Goal: Task Accomplishment & Management: Manage account settings

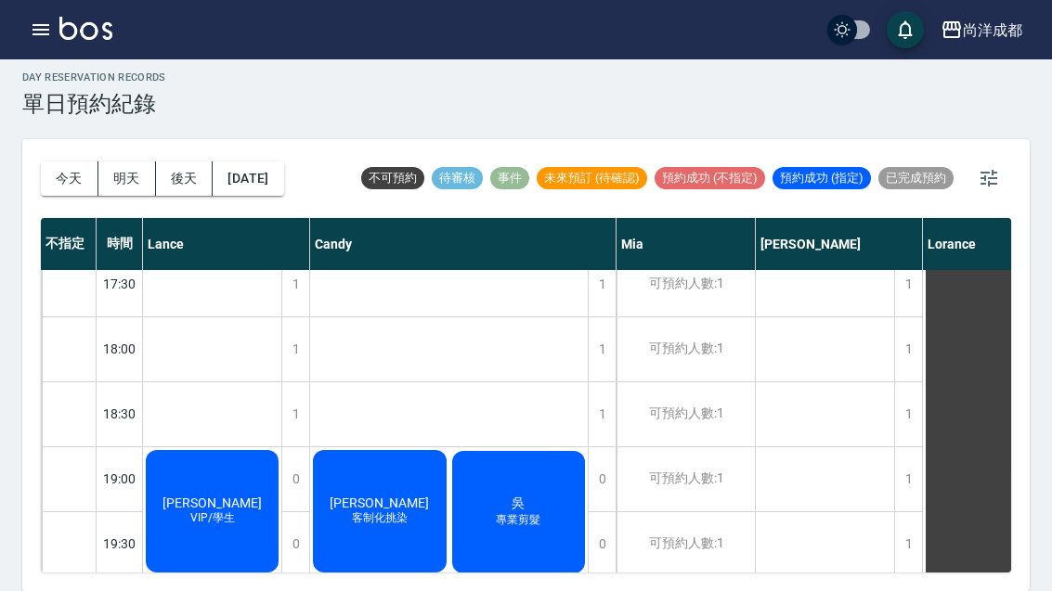
scroll to position [992, 0]
click at [372, 511] on span "客制化挑染" at bounding box center [379, 519] width 63 height 16
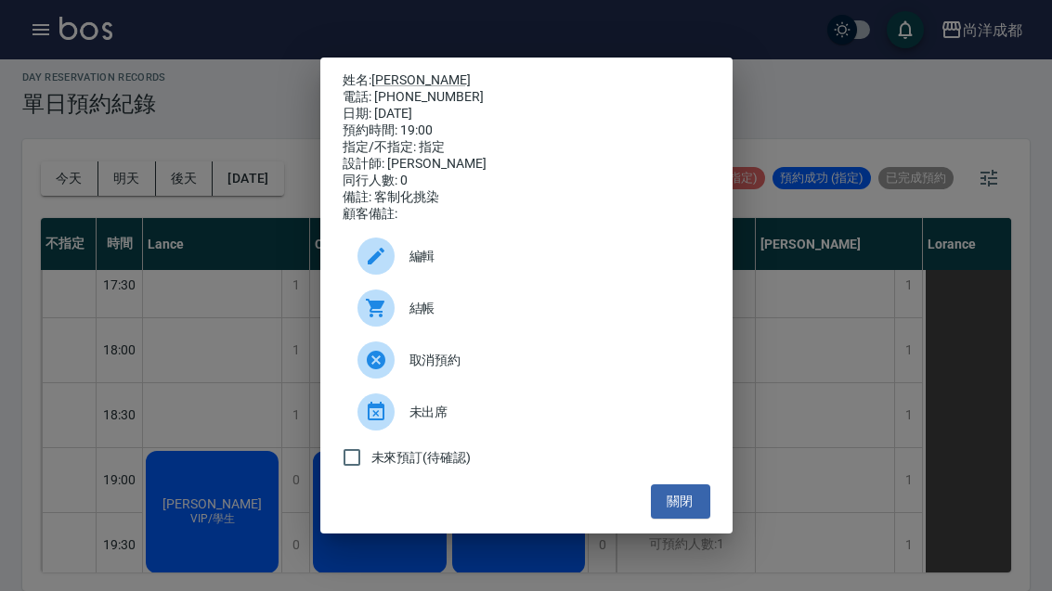
click at [382, 72] on link "[PERSON_NAME]" at bounding box center [420, 79] width 99 height 15
click at [672, 519] on button "關閉" at bounding box center [680, 501] width 59 height 34
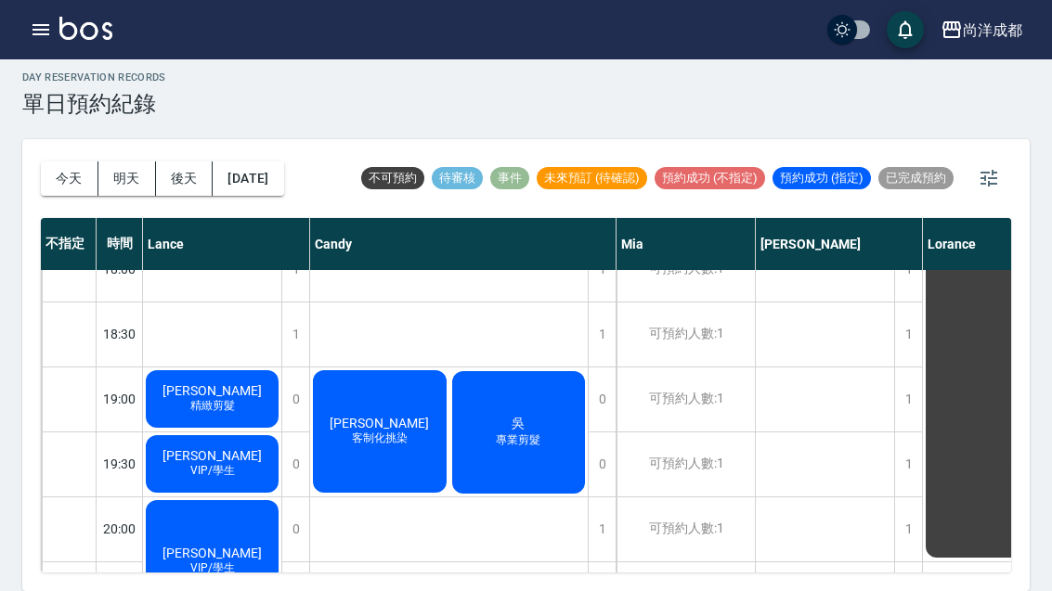
scroll to position [1073, 0]
click at [172, 368] on div "朱健誠 精緻剪髮" at bounding box center [212, 399] width 138 height 63
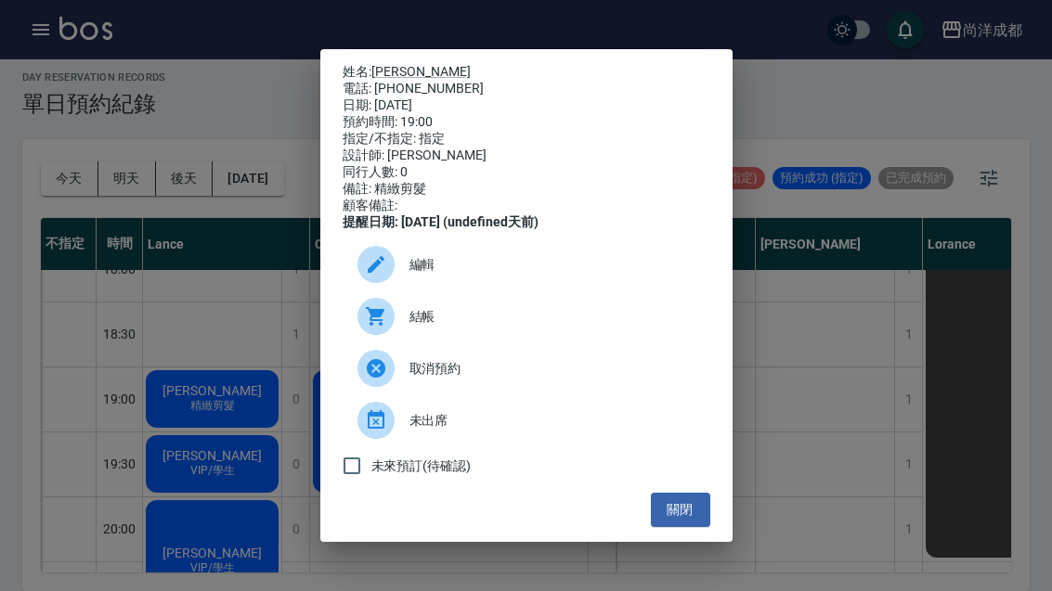
click at [702, 527] on button "關閉" at bounding box center [680, 510] width 59 height 34
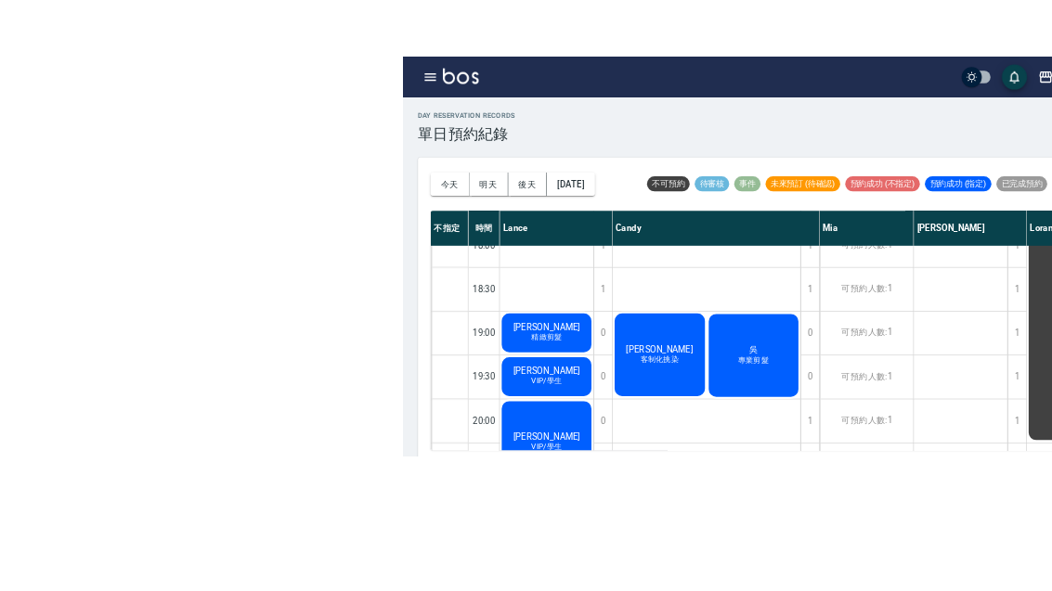
scroll to position [59, 0]
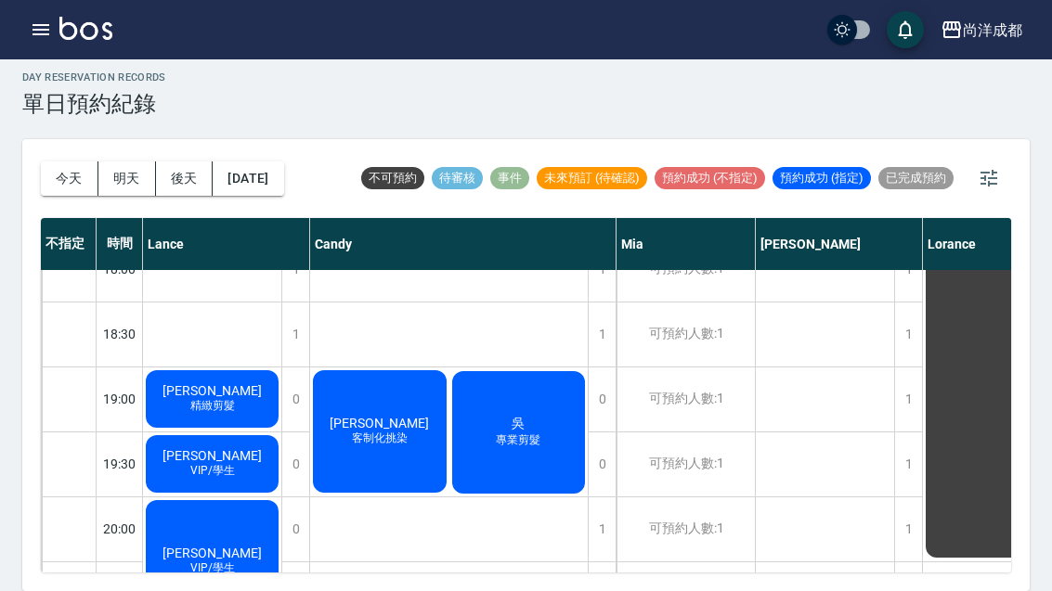
click at [229, 448] on span "湯士賢" at bounding box center [212, 455] width 107 height 15
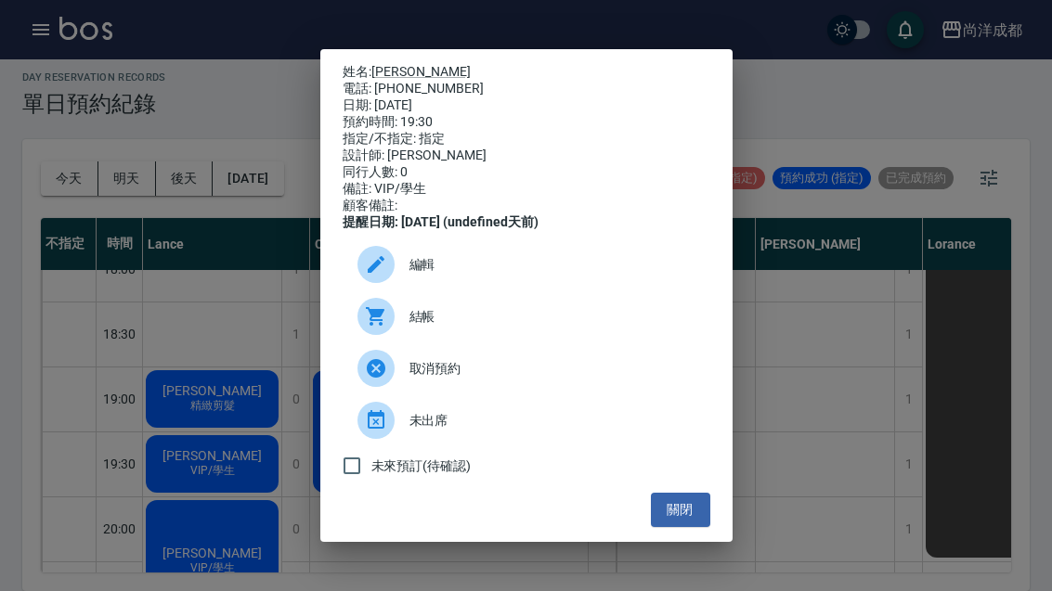
click at [686, 518] on button "關閉" at bounding box center [680, 510] width 59 height 34
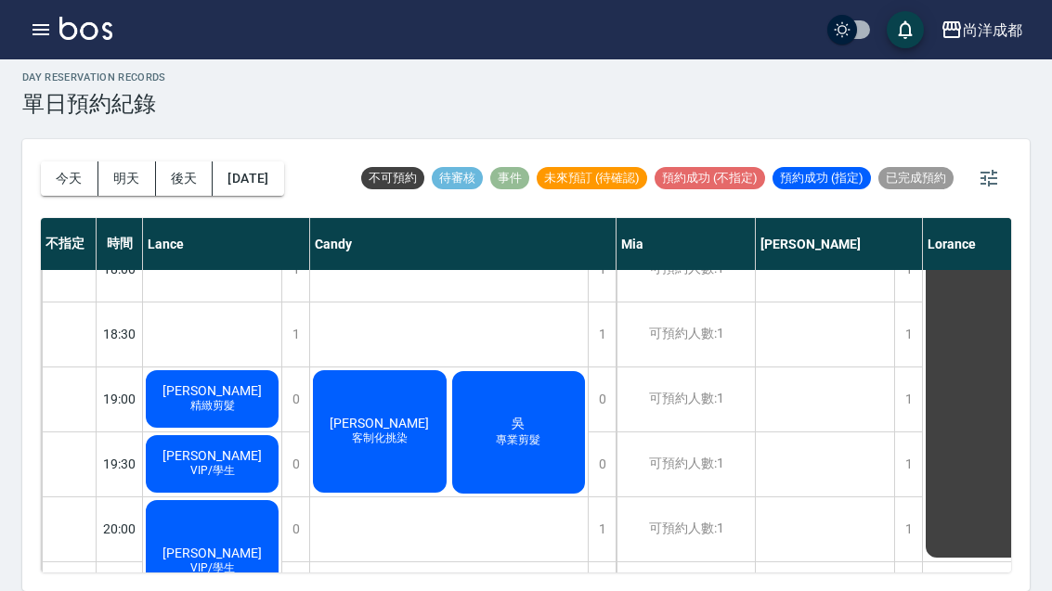
click at [420, 403] on div "陳芃羽 客制化挑染" at bounding box center [379, 432] width 139 height 128
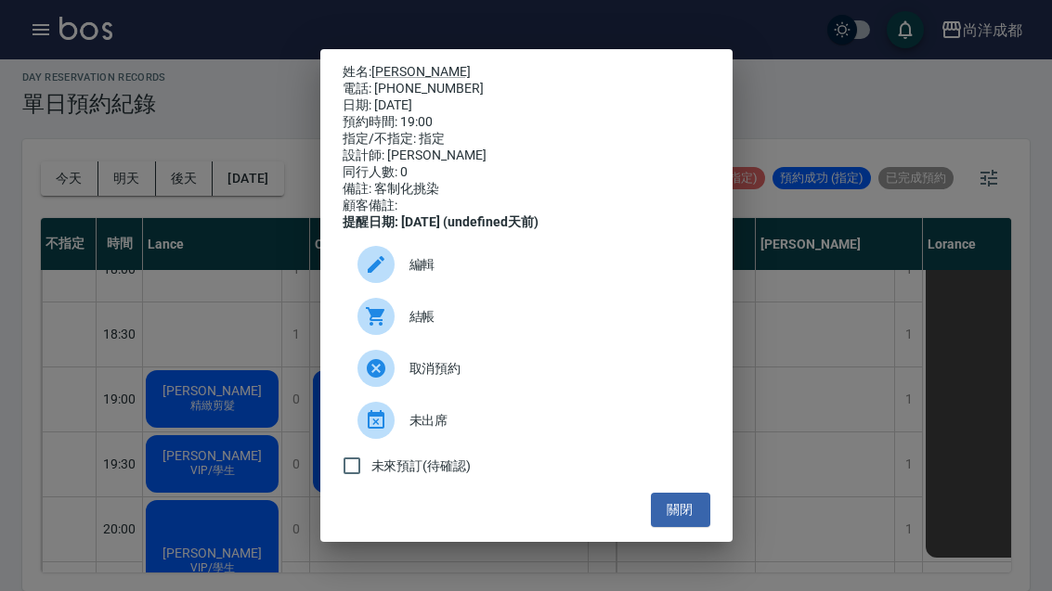
click at [171, 158] on div "姓名: 陳芃羽 電話: 0921243223 日期: 2025/09/22 預約時間: 19:00 指定/不指定: 指定 設計師: Candy 同行人數: 0…" at bounding box center [526, 295] width 1052 height 591
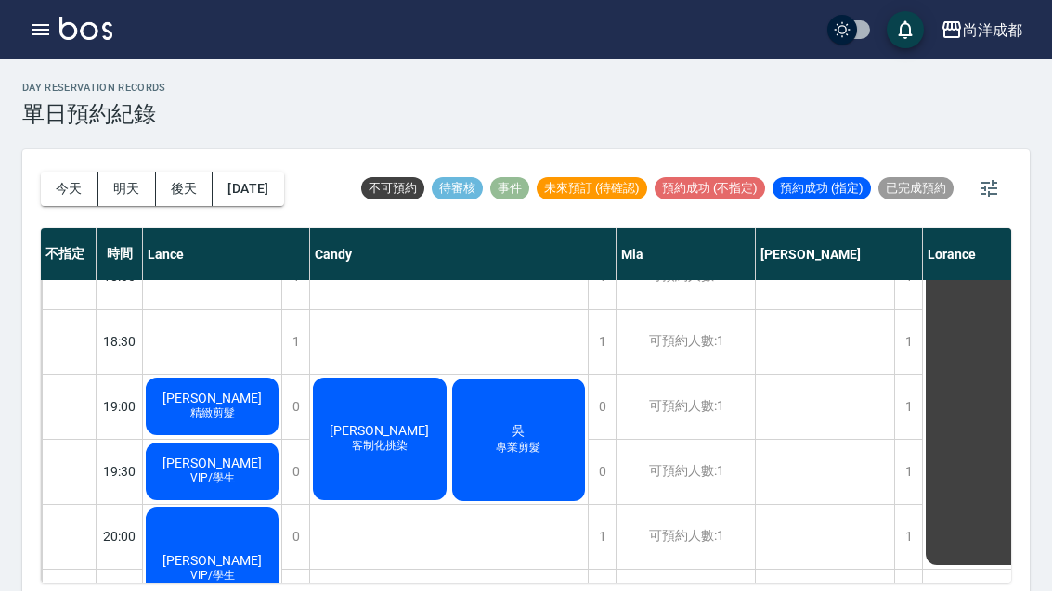
scroll to position [1073, 0]
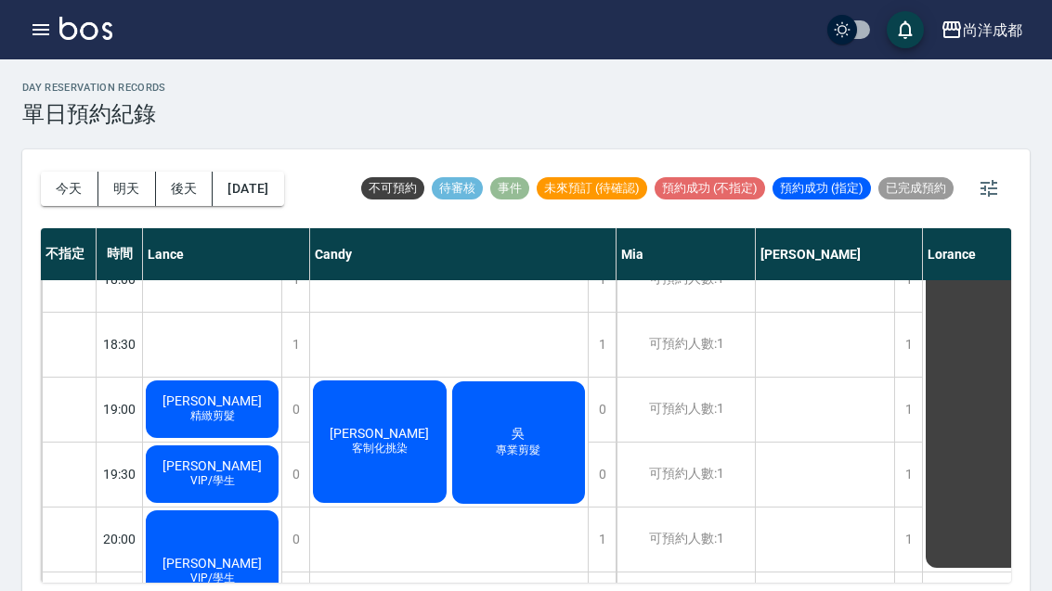
click at [251, 553] on div "王沛元 VIP/學生" at bounding box center [212, 572] width 138 height 128
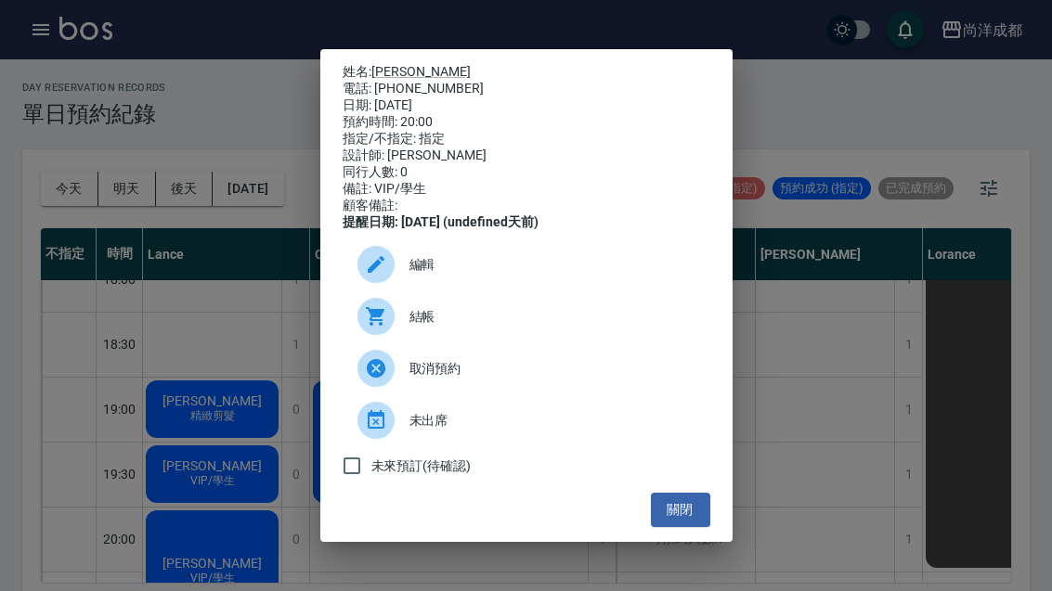
click at [693, 527] on button "關閉" at bounding box center [680, 510] width 59 height 34
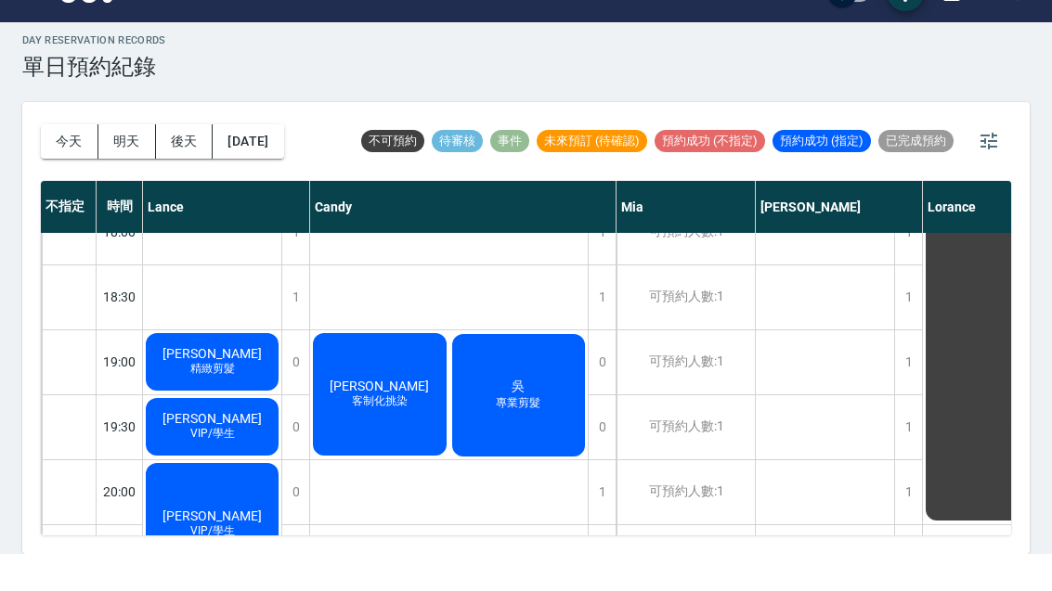
scroll to position [5, 0]
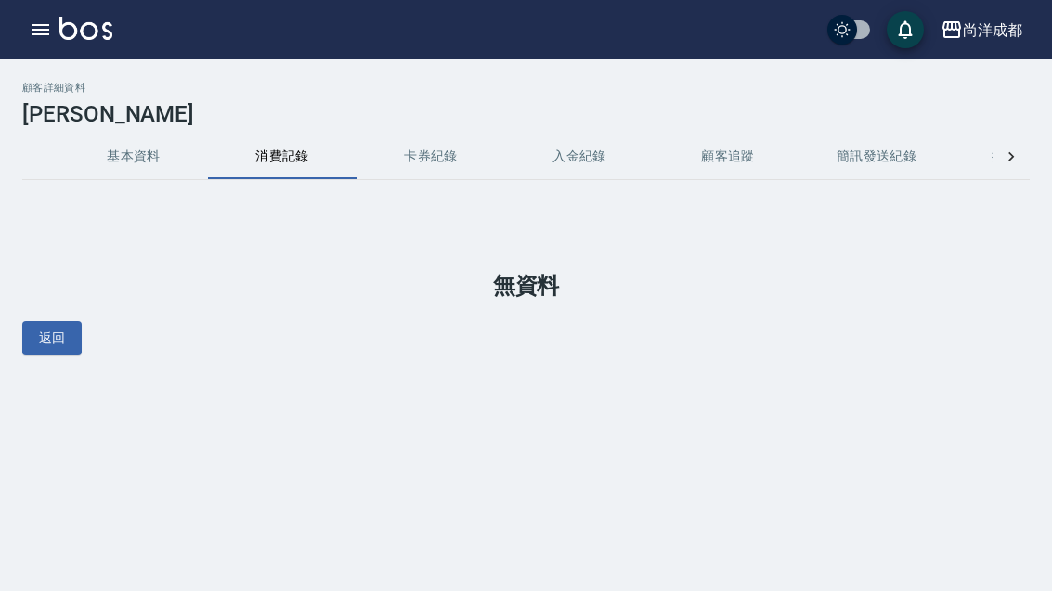
click at [284, 165] on button "消費記錄" at bounding box center [282, 157] width 148 height 45
click at [284, 164] on button "消費記錄" at bounding box center [282, 157] width 148 height 45
click at [112, 136] on button "基本資料" at bounding box center [133, 157] width 148 height 45
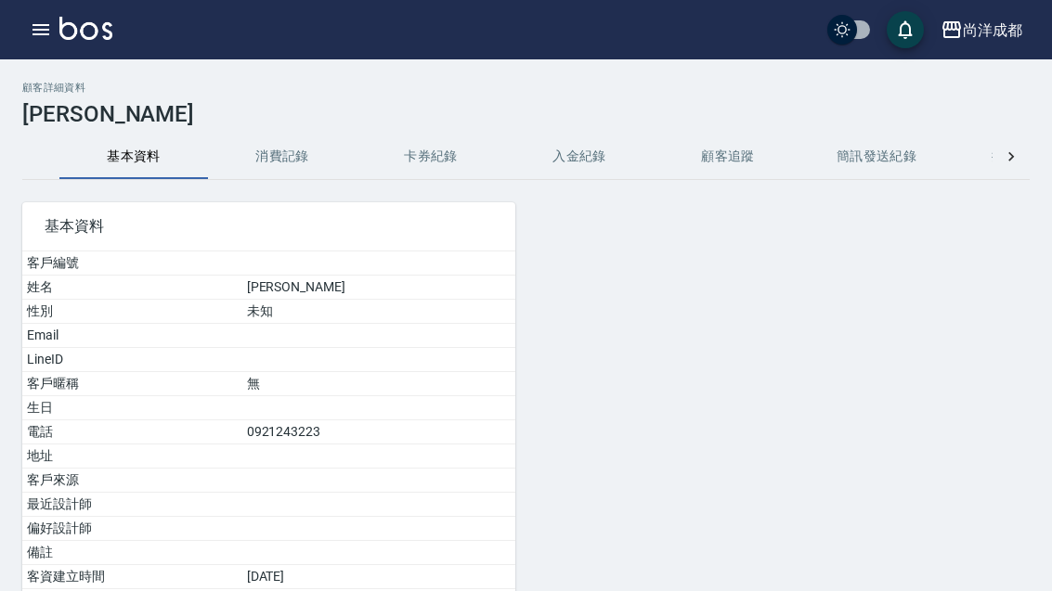
click at [303, 177] on button "消費記錄" at bounding box center [282, 157] width 148 height 45
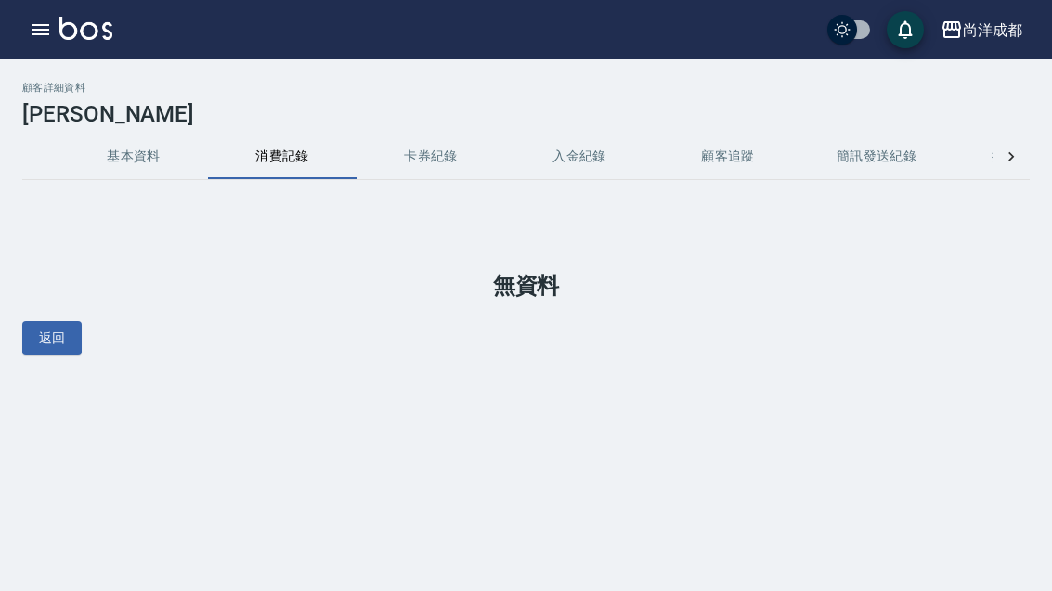
click at [303, 177] on button "消費記錄" at bounding box center [282, 157] width 148 height 45
click at [269, 147] on button "消費記錄" at bounding box center [282, 157] width 148 height 45
click at [407, 152] on button "卡券紀錄" at bounding box center [430, 157] width 148 height 45
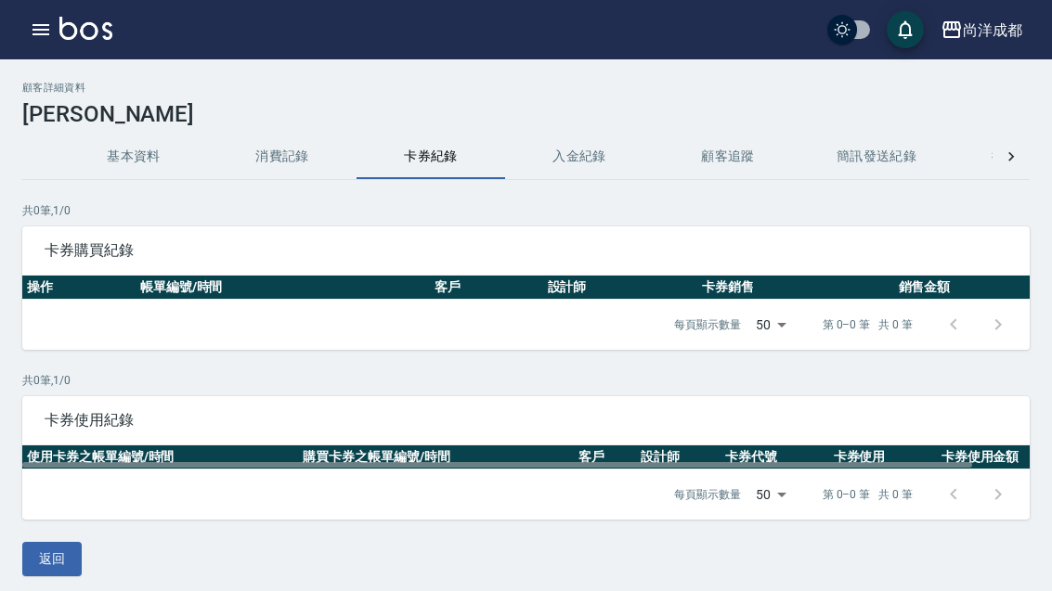
click at [281, 142] on button "消費記錄" at bounding box center [282, 157] width 148 height 45
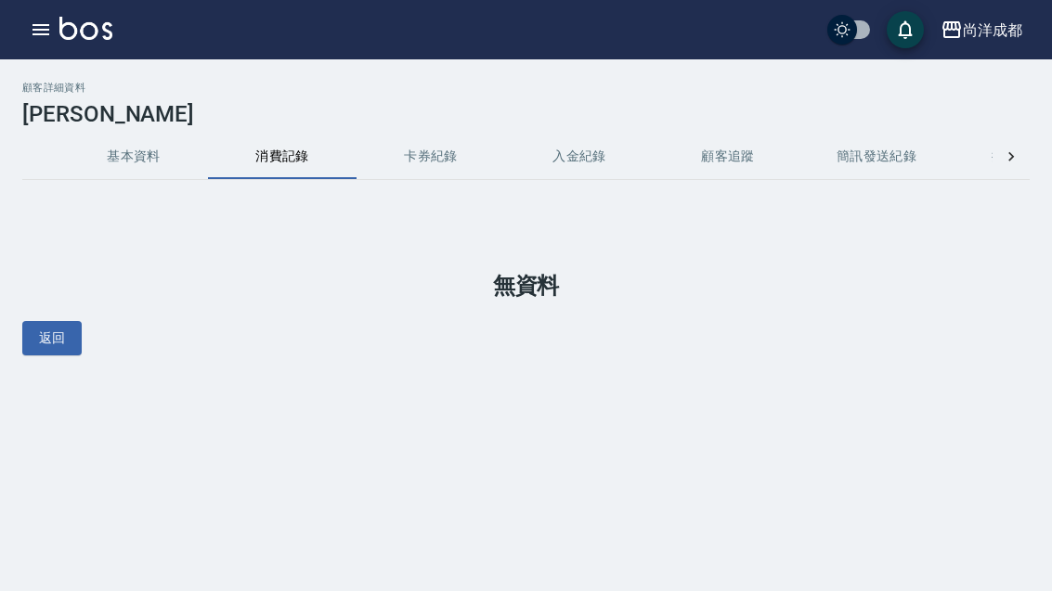
click at [109, 379] on div "顧客詳細資料 [PERSON_NAME]資料 消費記錄 卡券紀錄 入金紀錄 顧客追蹤 簡訊發送紀錄 抽獎券紀錄 無資料 返回" at bounding box center [526, 295] width 1052 height 591
click at [126, 159] on button "基本資料" at bounding box center [133, 157] width 148 height 45
